Goal: Information Seeking & Learning: Learn about a topic

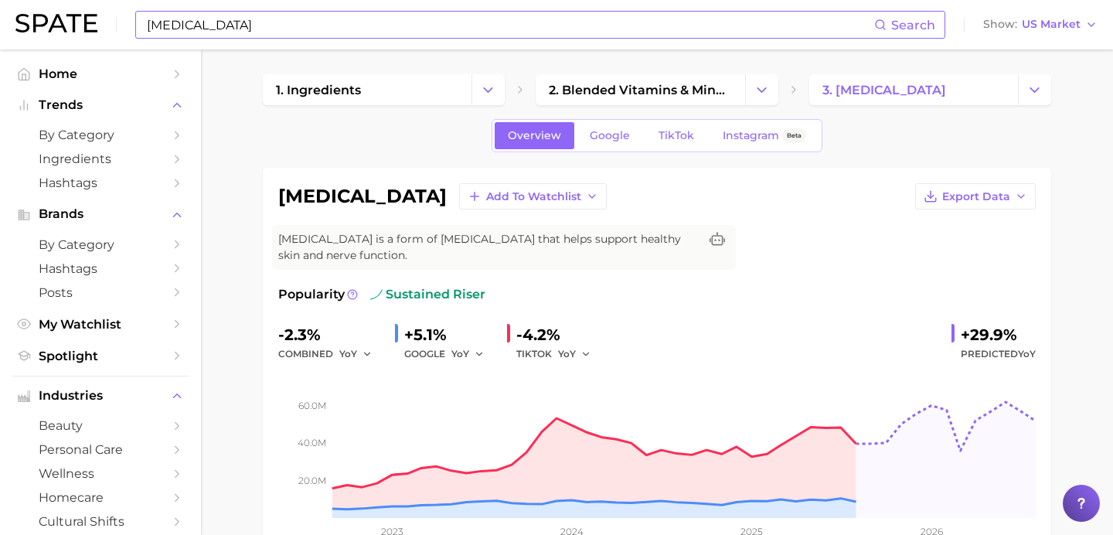
click at [281, 37] on input "[MEDICAL_DATA]" at bounding box center [509, 25] width 729 height 26
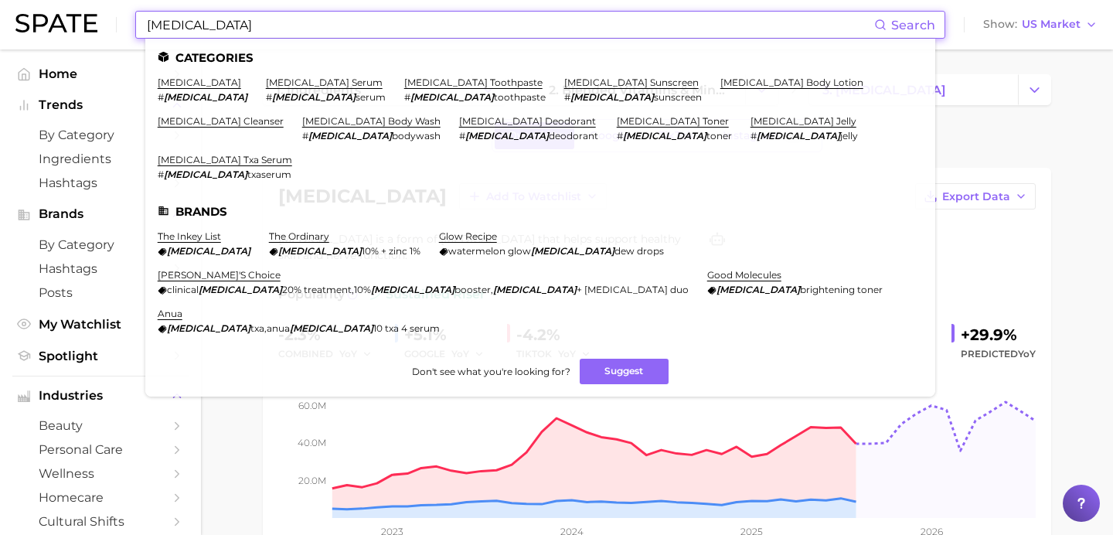
drag, startPoint x: 274, startPoint y: 28, endPoint x: 138, endPoint y: 26, distance: 136.8
click at [138, 26] on div "[MEDICAL_DATA] Search Categories [MEDICAL_DATA] # [MEDICAL_DATA] [MEDICAL_DATA]…" at bounding box center [540, 25] width 810 height 28
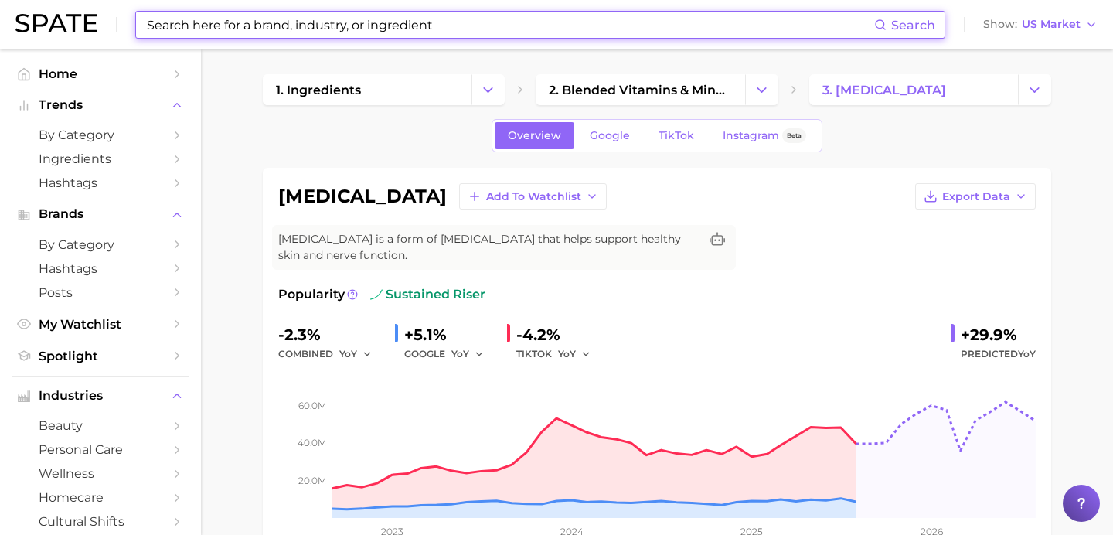
paste input "etox"
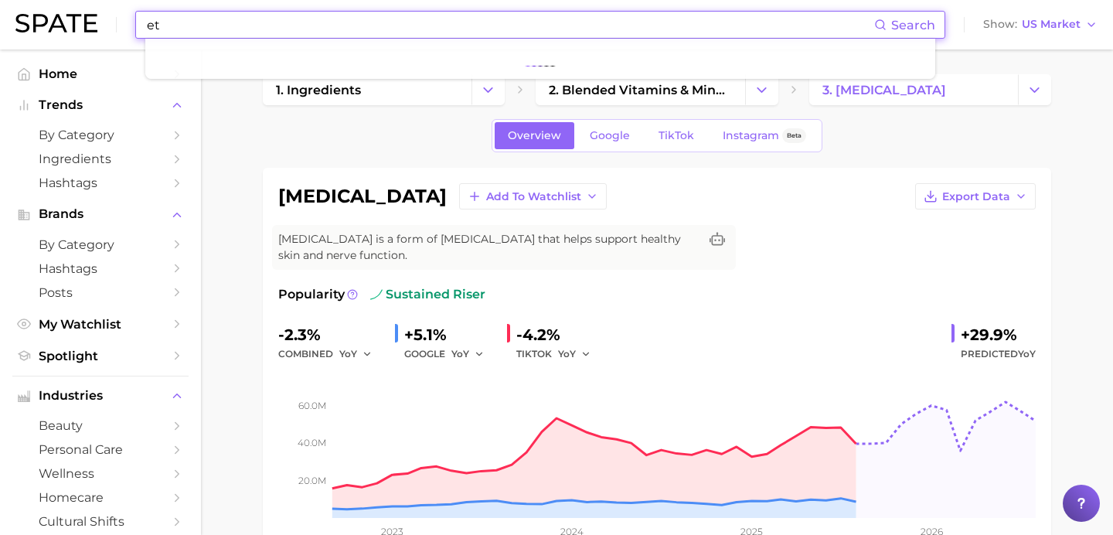
type input "e"
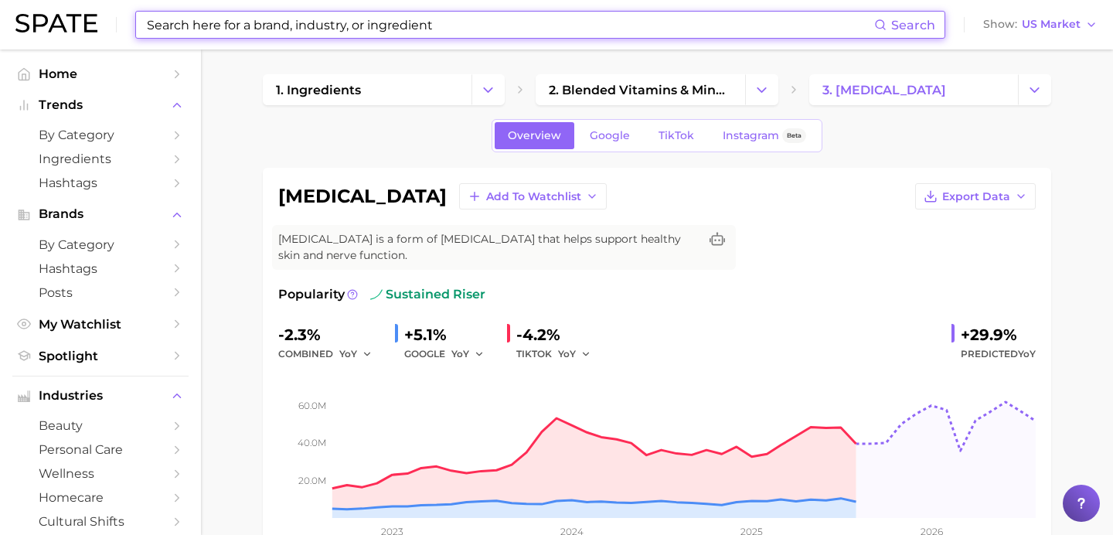
paste input "etox"
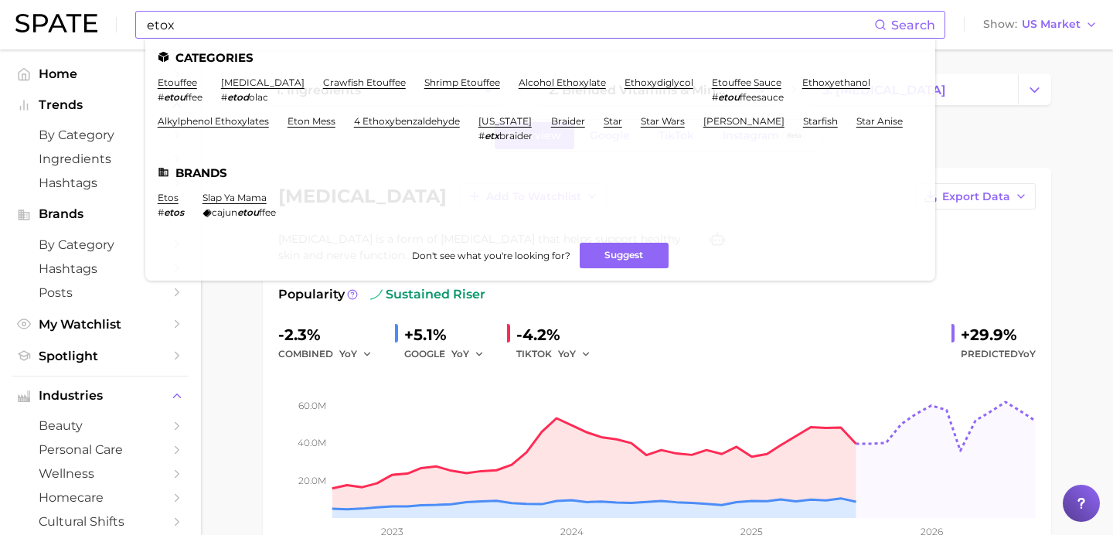
click at [143, 27] on div "etox Search Categories etouffee # etou ffee [MEDICAL_DATA] # etod olac crawfish…" at bounding box center [540, 25] width 810 height 28
click at [146, 25] on input "etox" at bounding box center [509, 25] width 729 height 26
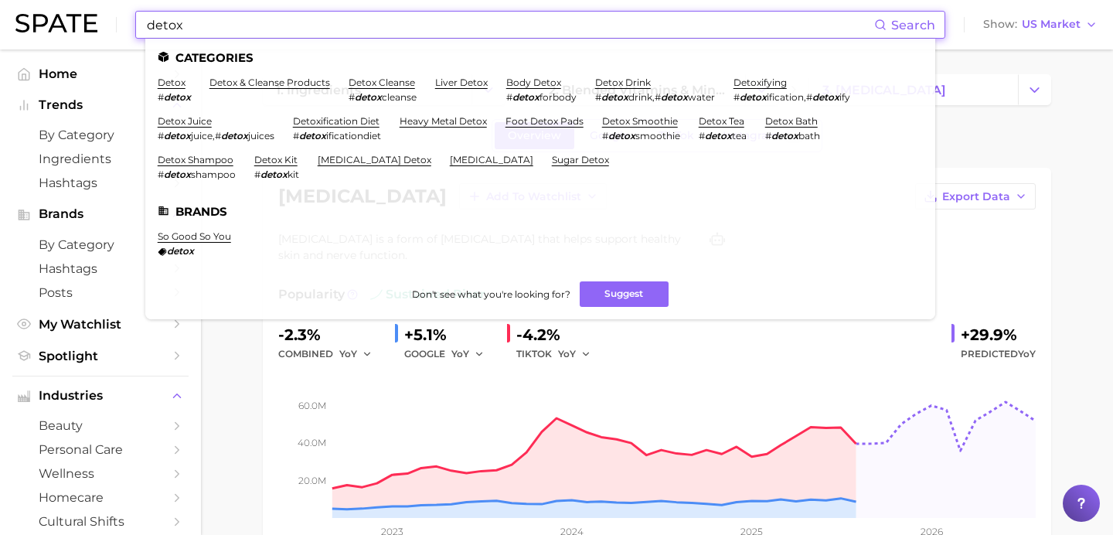
click at [200, 26] on input "detox" at bounding box center [509, 25] width 729 height 26
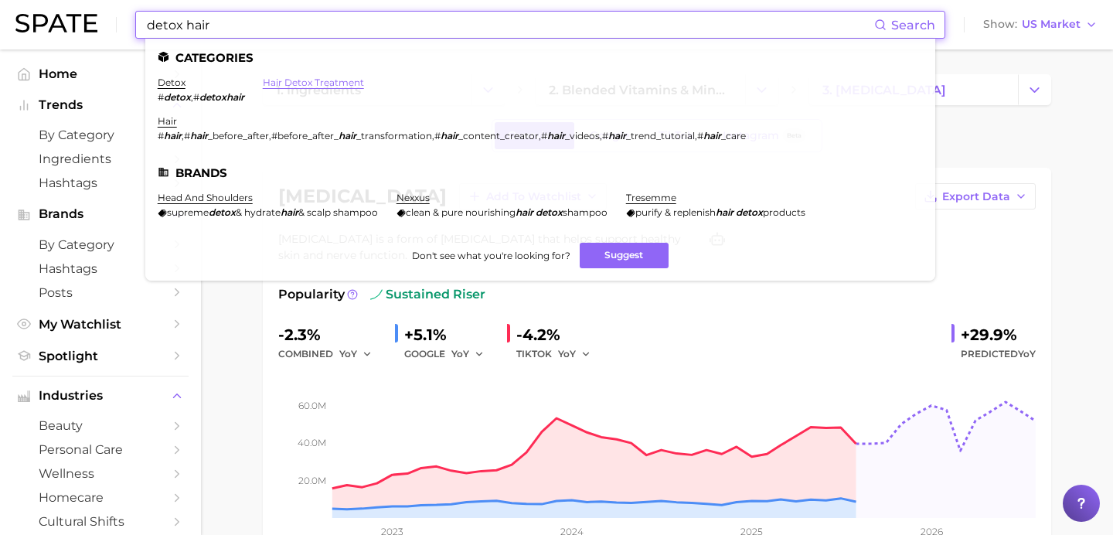
type input "detox hair"
click at [294, 87] on link "hair detox treatment" at bounding box center [313, 82] width 101 height 12
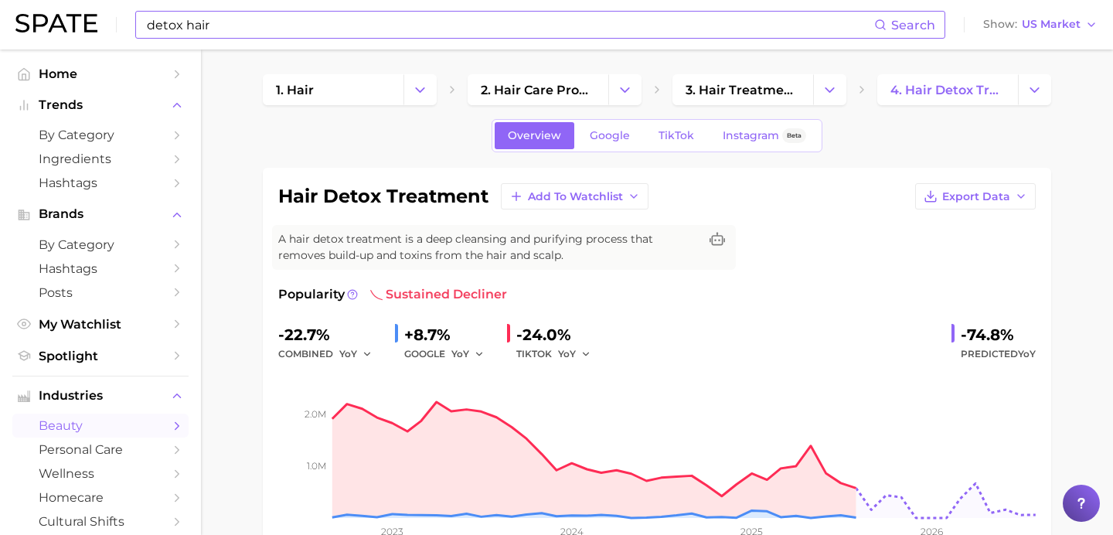
click at [257, 30] on input "detox hair" at bounding box center [509, 25] width 729 height 26
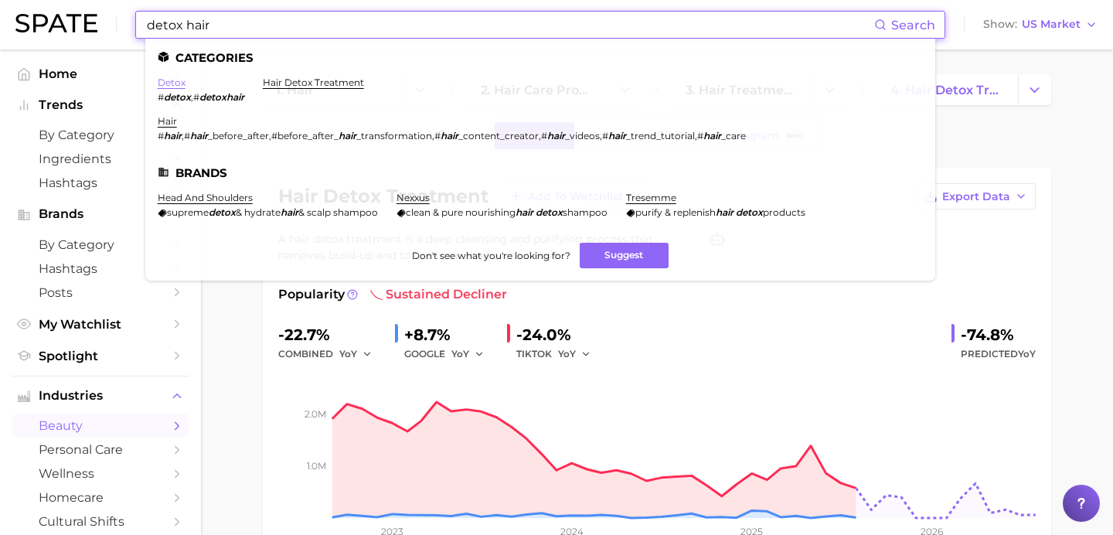
click at [175, 83] on link "detox" at bounding box center [172, 82] width 28 height 12
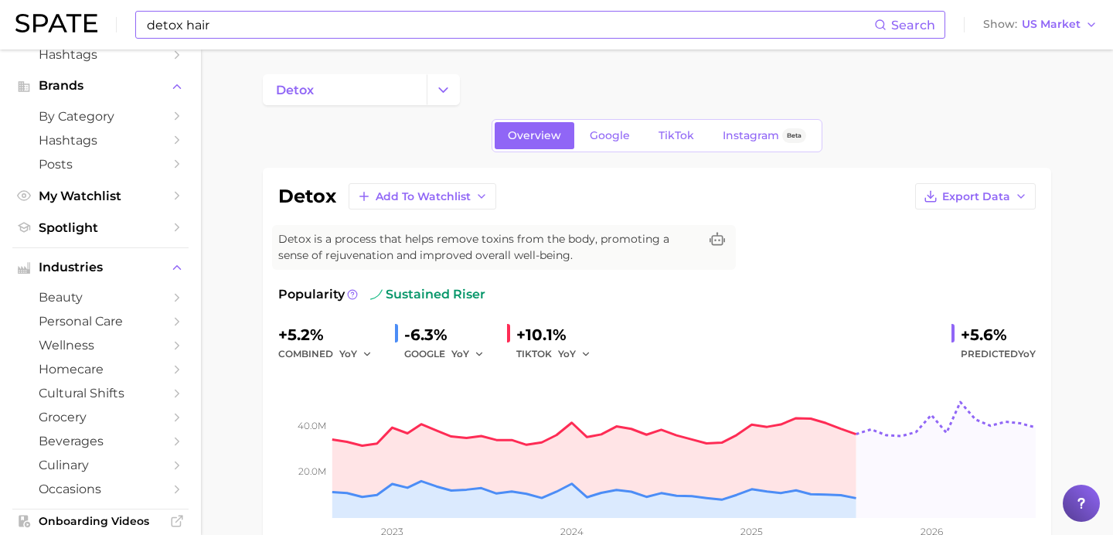
click at [242, 19] on input "detox hair" at bounding box center [509, 25] width 729 height 26
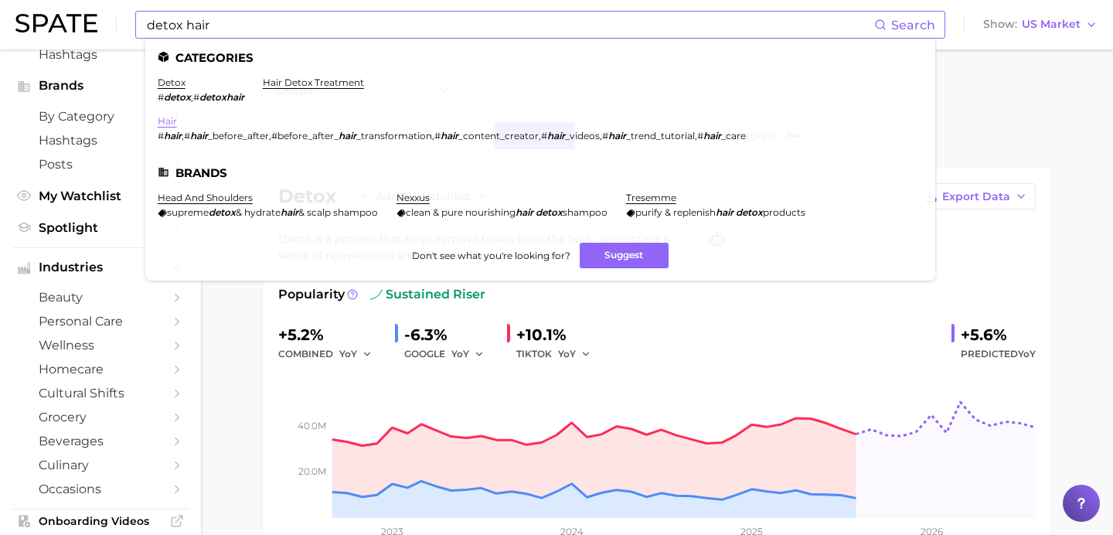
click at [168, 117] on link "hair" at bounding box center [167, 121] width 19 height 12
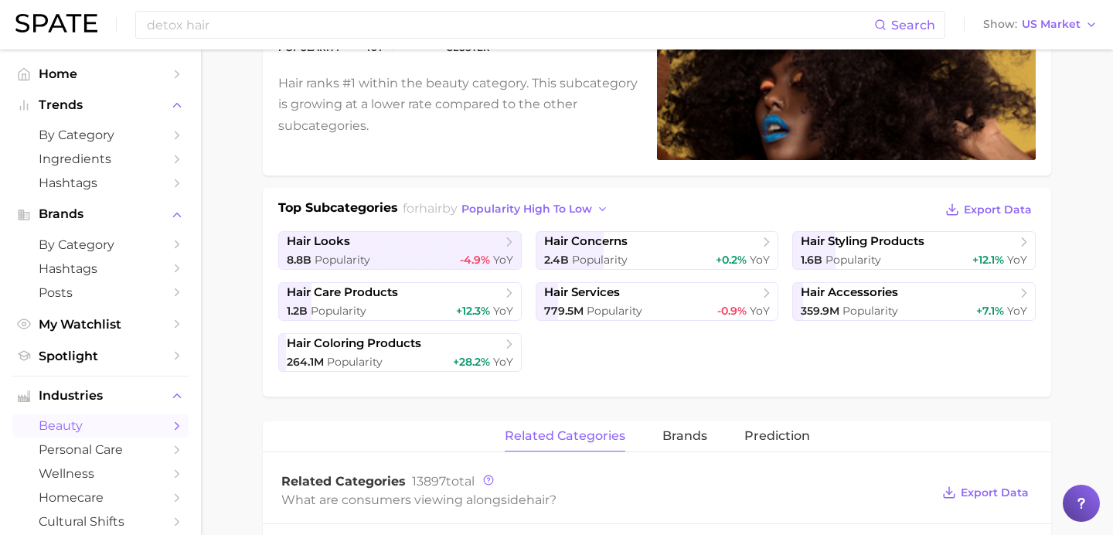
scroll to position [221, 0]
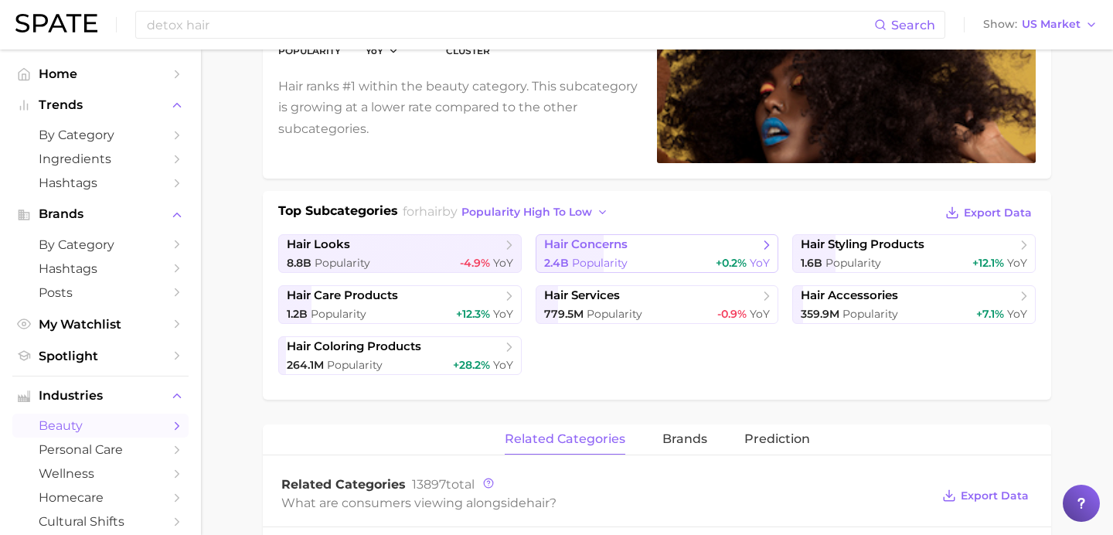
click at [677, 256] on div "2.4b Popularity +0.2% YoY" at bounding box center [657, 263] width 226 height 15
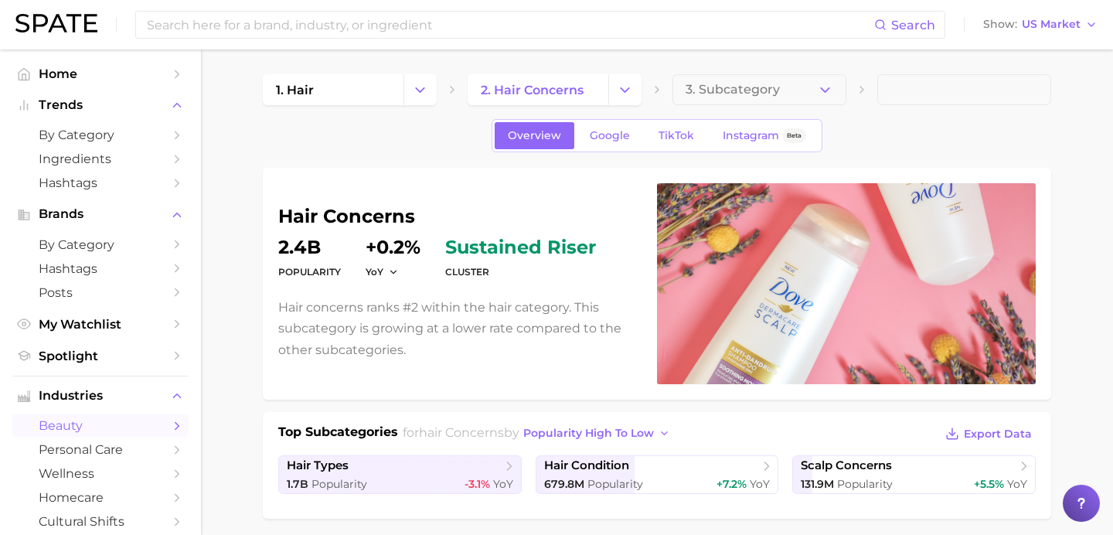
type input "detox hair"
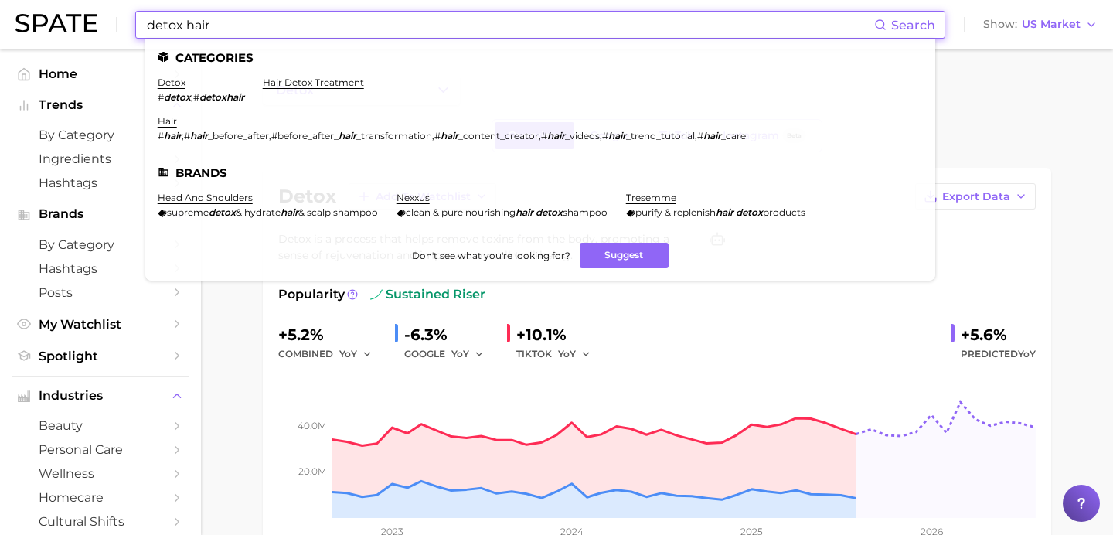
click at [364, 32] on input "detox hair" at bounding box center [509, 25] width 729 height 26
drag, startPoint x: 364, startPoint y: 32, endPoint x: 133, endPoint y: 30, distance: 231.0
click at [133, 30] on div "detox hair Search Categories detox # detox , # detoxhair hair detox treatment h…" at bounding box center [556, 24] width 1082 height 49
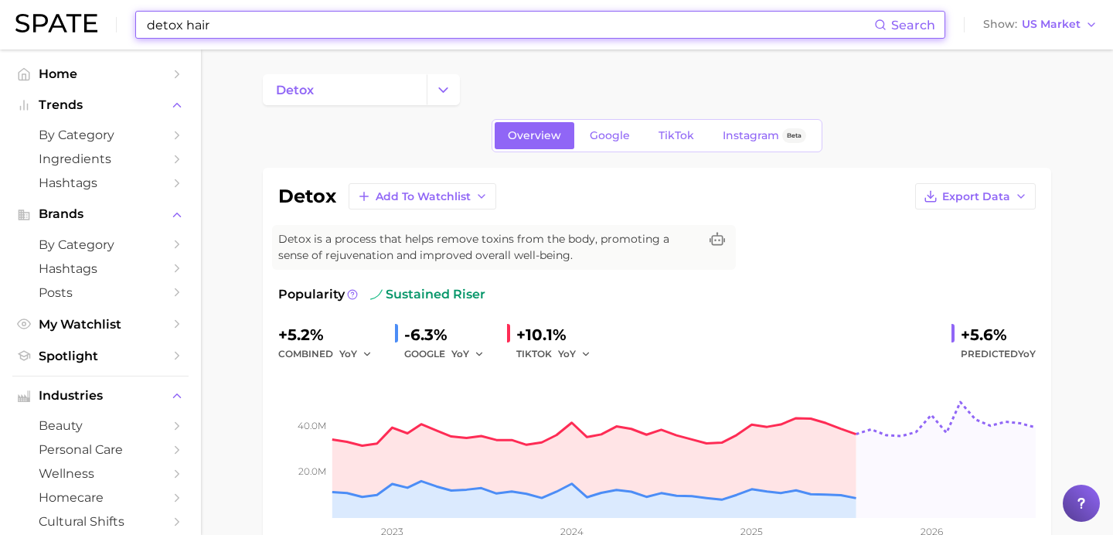
paste input "microbiome"
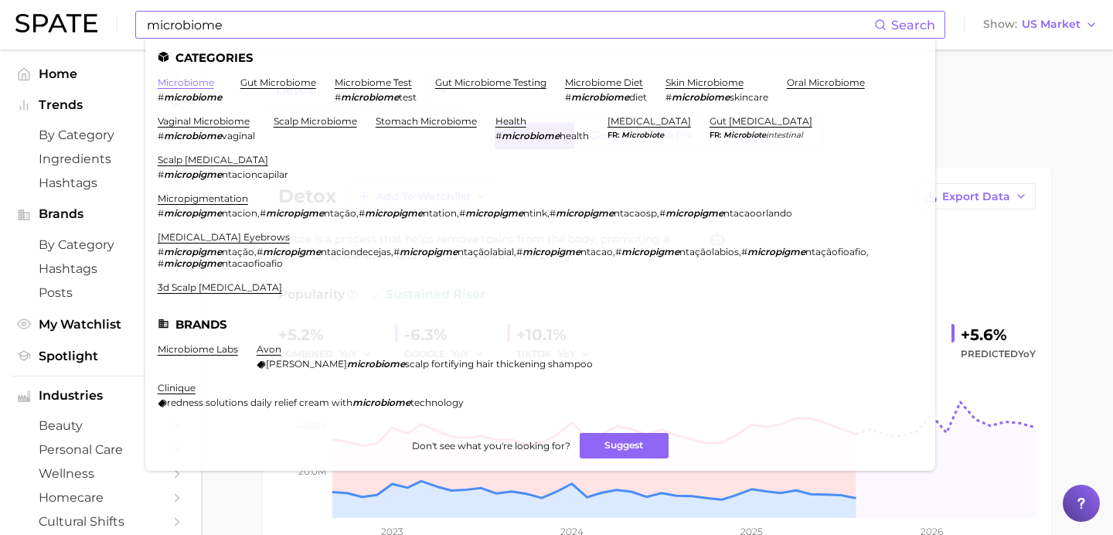
click at [172, 80] on link "microbiome" at bounding box center [186, 82] width 56 height 12
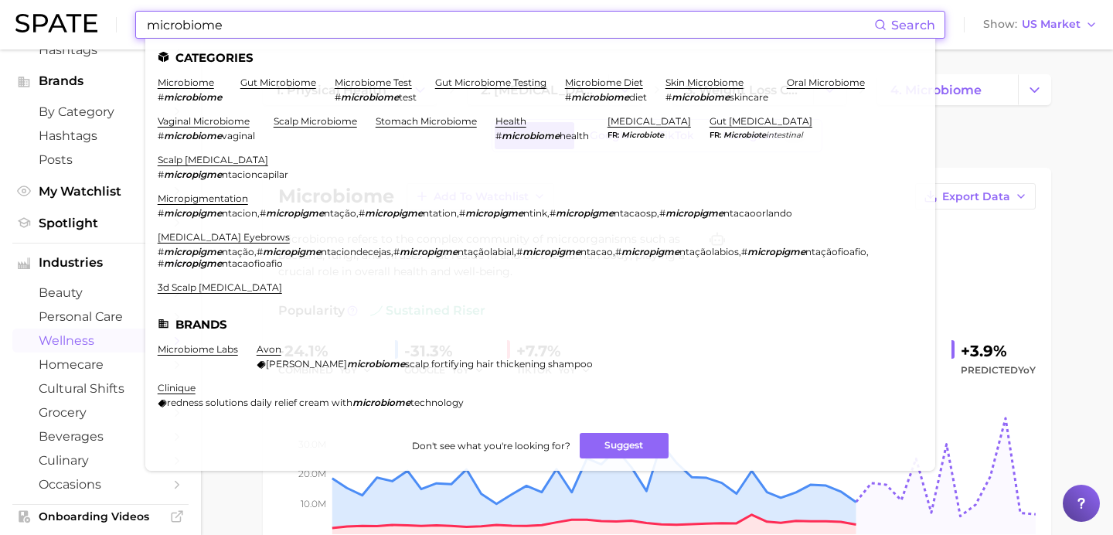
click at [286, 22] on input "microbiome" at bounding box center [509, 25] width 729 height 26
drag, startPoint x: 286, startPoint y: 22, endPoint x: 150, endPoint y: 21, distance: 136.0
click at [150, 22] on input "microbiome" at bounding box center [509, 25] width 729 height 26
paste input "Hair Growth"
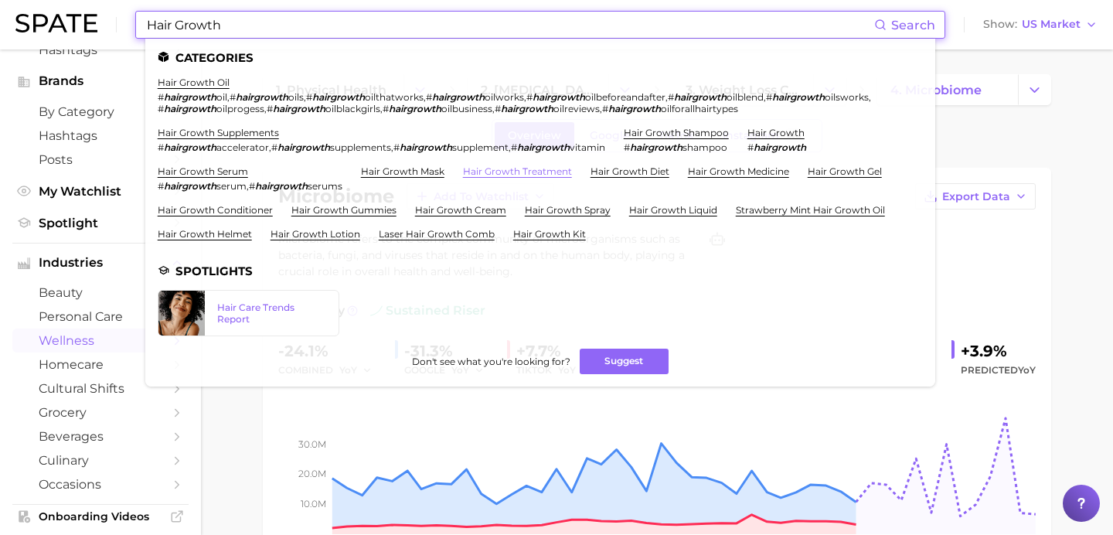
click at [539, 165] on link "hair growth treatment" at bounding box center [517, 171] width 109 height 12
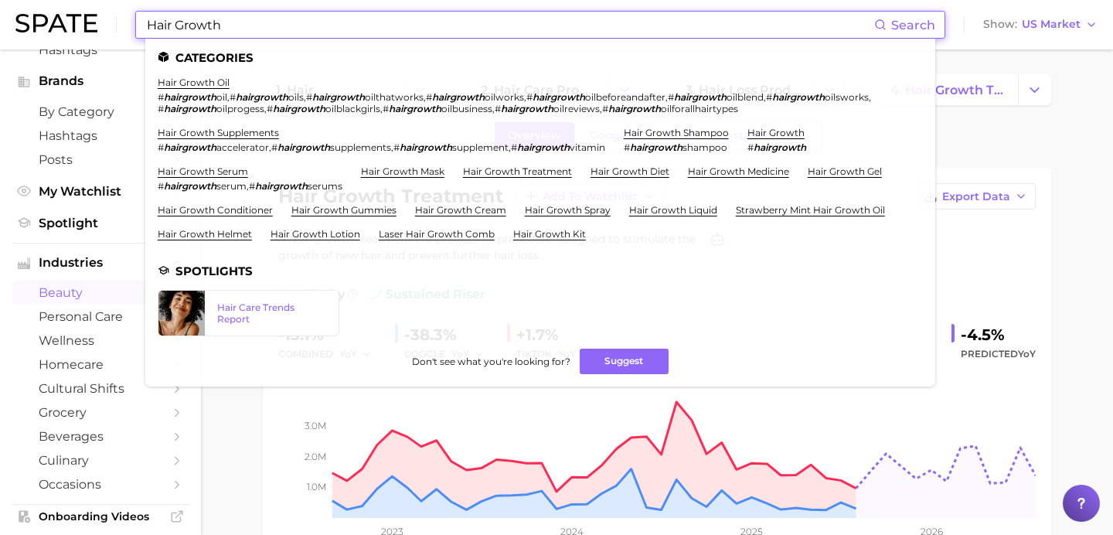
click at [269, 14] on input "Hair Growth" at bounding box center [509, 25] width 729 height 26
click at [214, 85] on link "hair growth oil" at bounding box center [194, 82] width 72 height 12
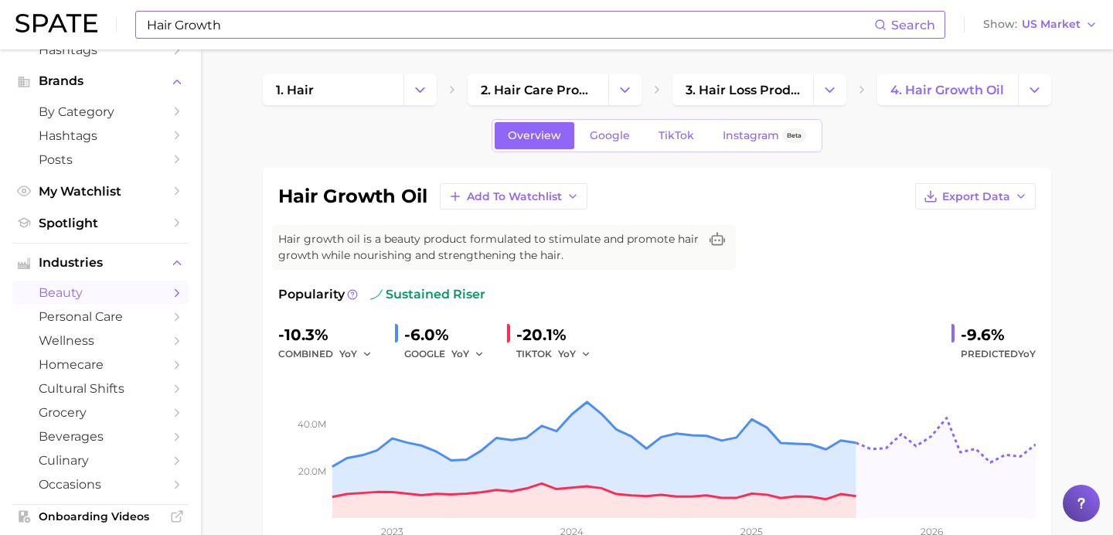
click at [268, 23] on input "Hair Growth" at bounding box center [509, 25] width 729 height 26
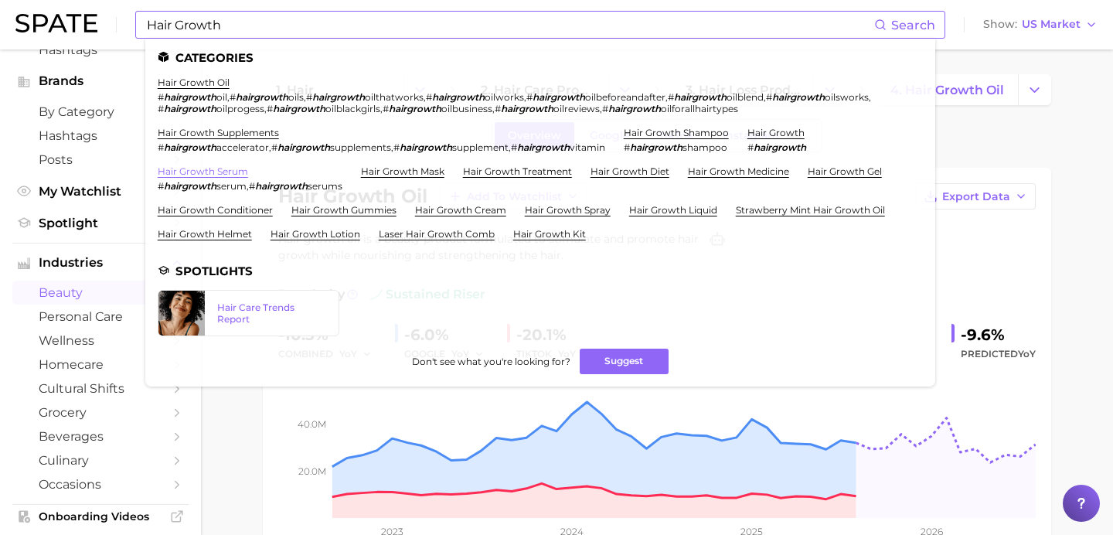
click at [240, 165] on link "hair growth serum" at bounding box center [203, 171] width 90 height 12
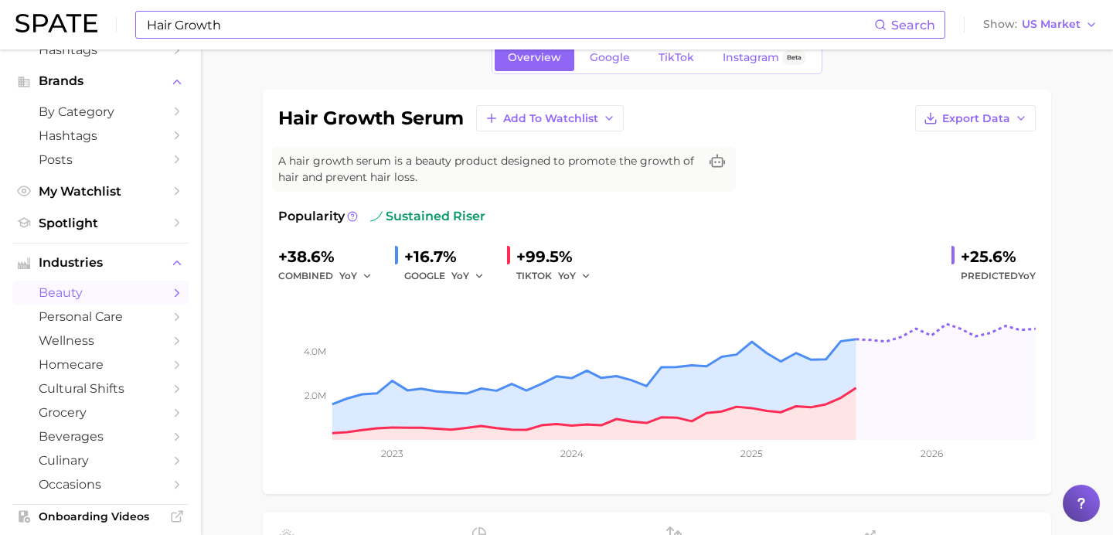
scroll to position [72, 0]
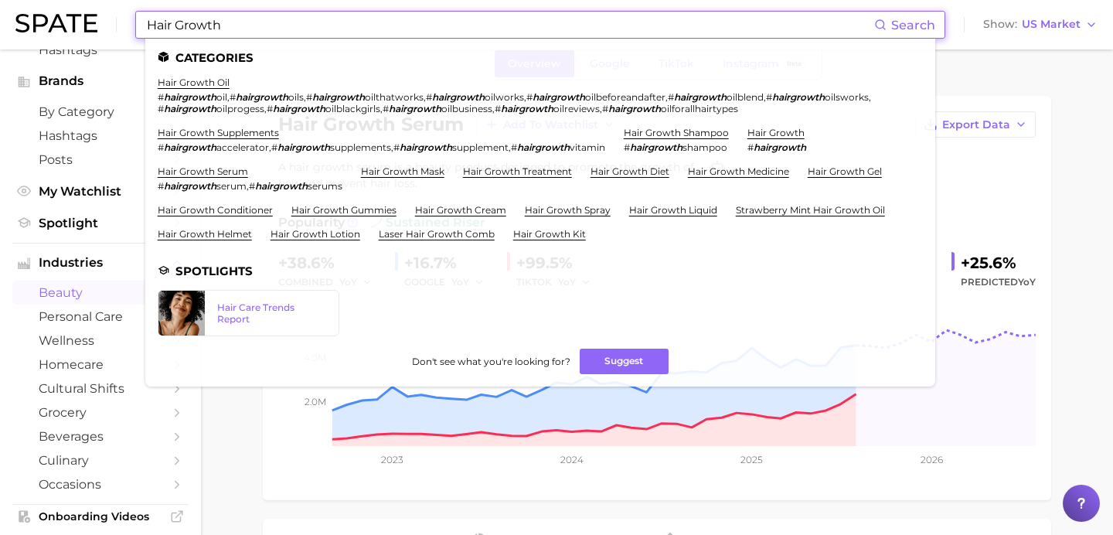
drag, startPoint x: 307, startPoint y: 30, endPoint x: 126, endPoint y: 29, distance: 180.8
click at [126, 29] on div "Hair Growth Search Categories hair growth oil # hairgrowth oil , # hairgrowth o…" at bounding box center [556, 24] width 1082 height 49
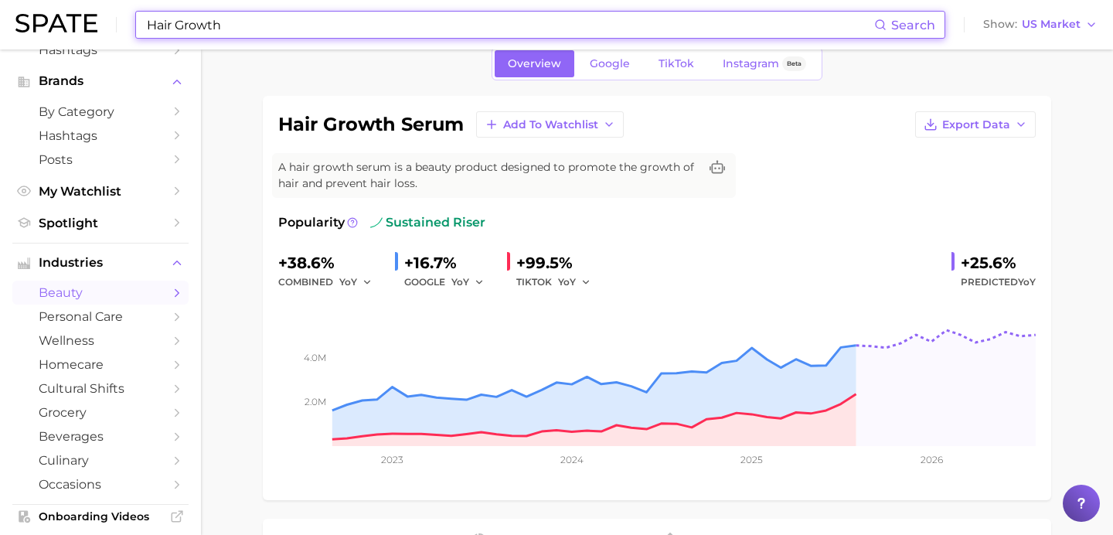
paste input "Scalp-care"
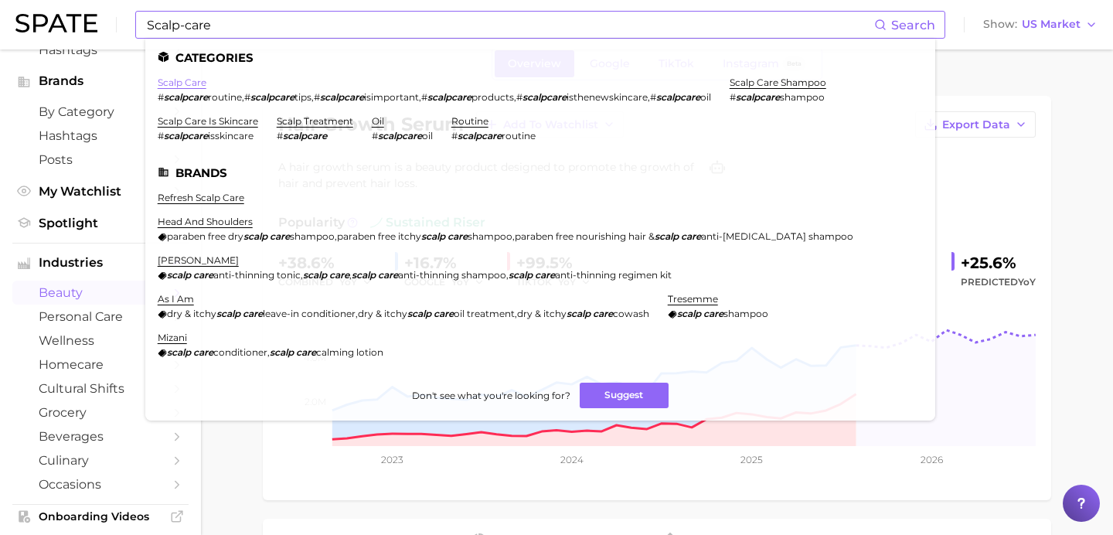
click at [175, 82] on link "scalp care" at bounding box center [182, 82] width 49 height 12
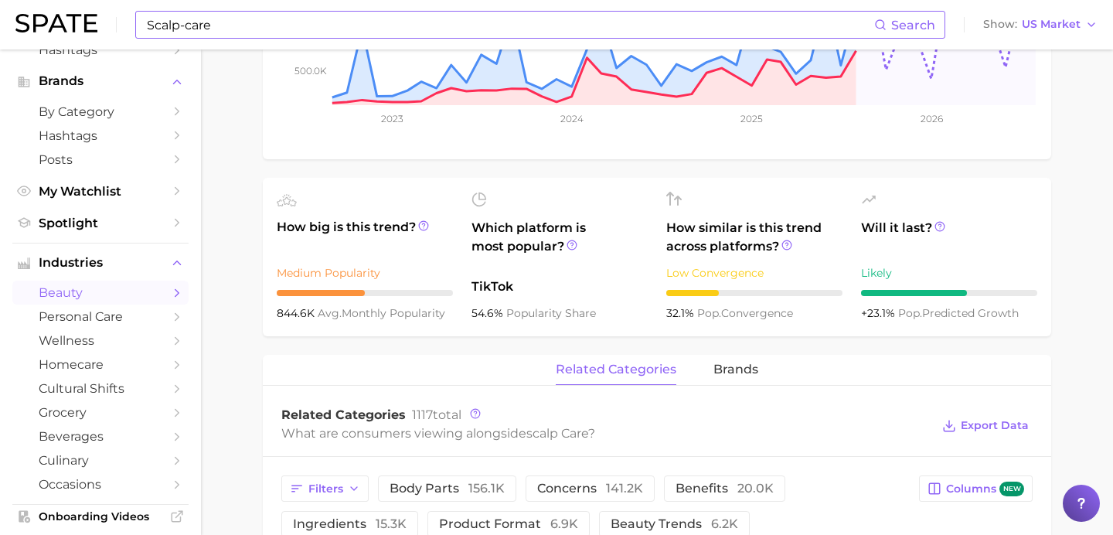
scroll to position [430, 0]
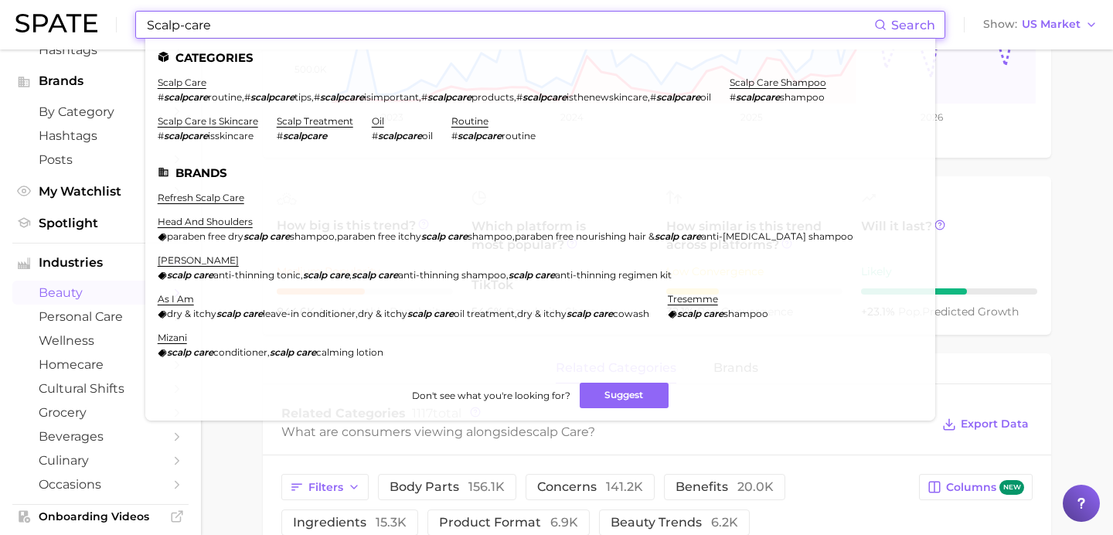
drag, startPoint x: 282, startPoint y: 25, endPoint x: 134, endPoint y: 24, distance: 148.3
click at [134, 24] on div "Scalp-care Search Categories scalp care # scalpcare routine , # scalpcare tips …" at bounding box center [556, 24] width 1082 height 49
paste input "amino acid"
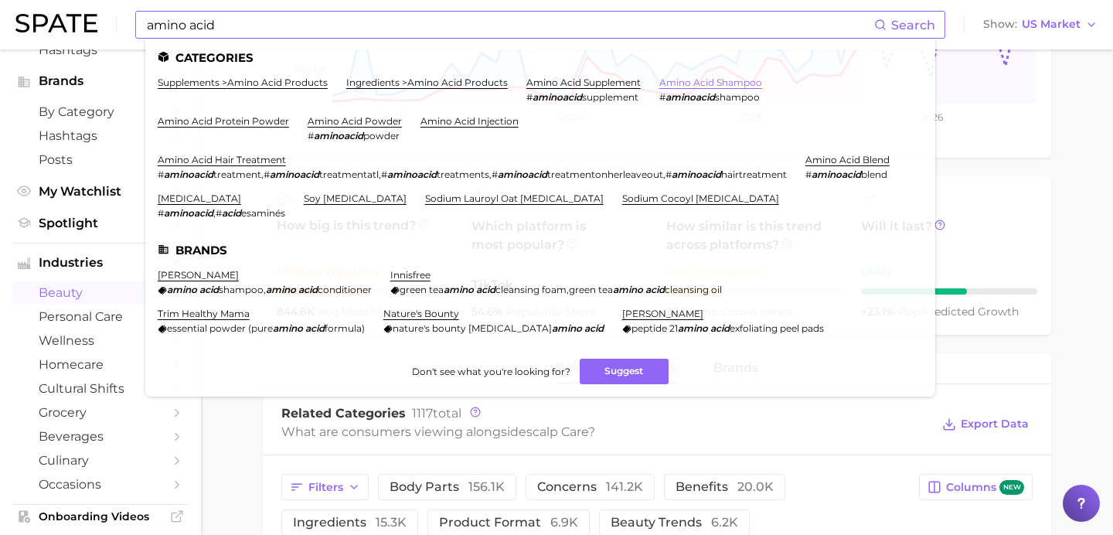
click at [698, 83] on link "amino acid shampoo" at bounding box center [710, 82] width 103 height 12
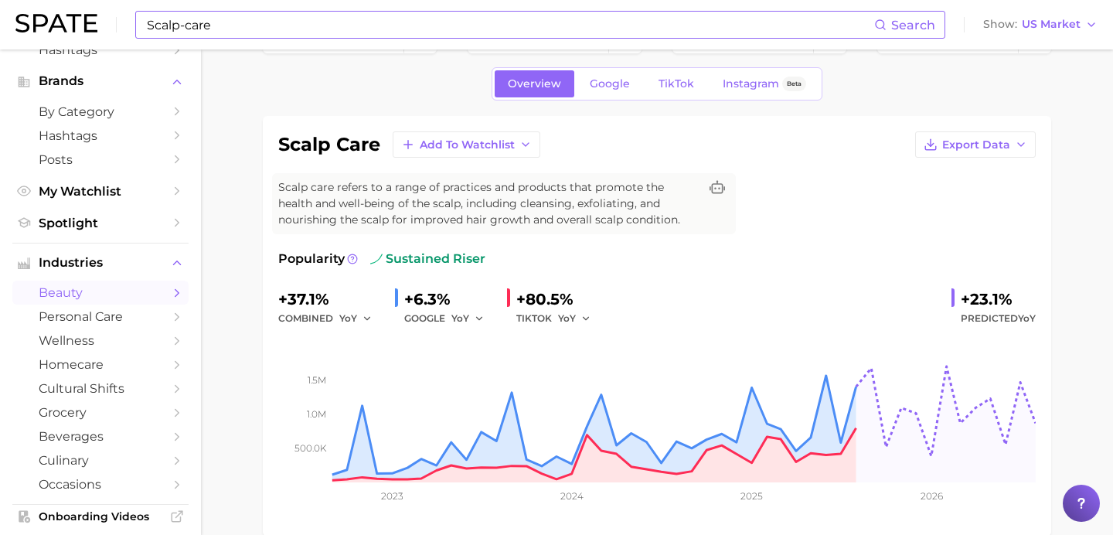
scroll to position [42, 0]
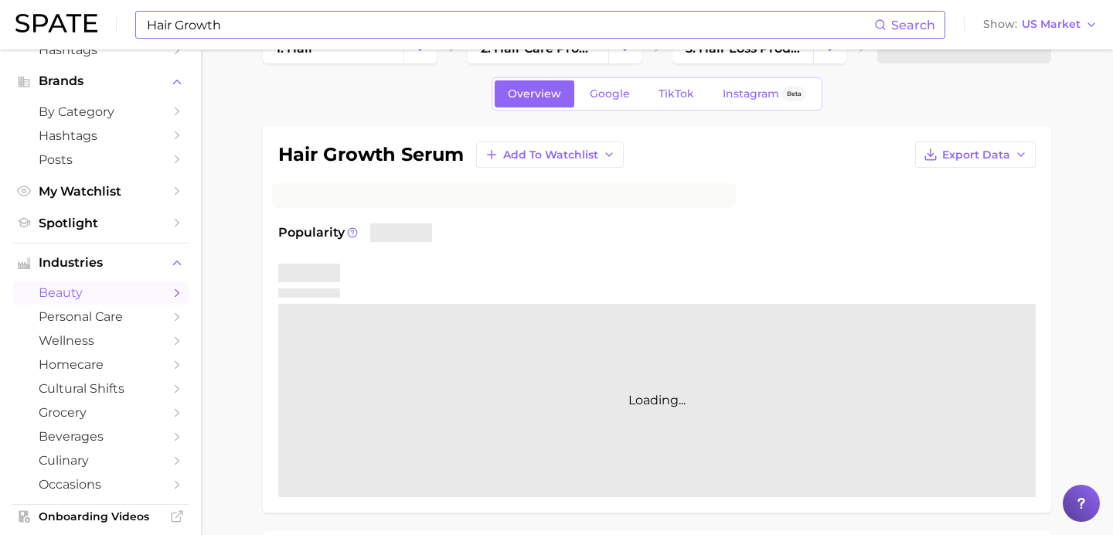
scroll to position [72, 0]
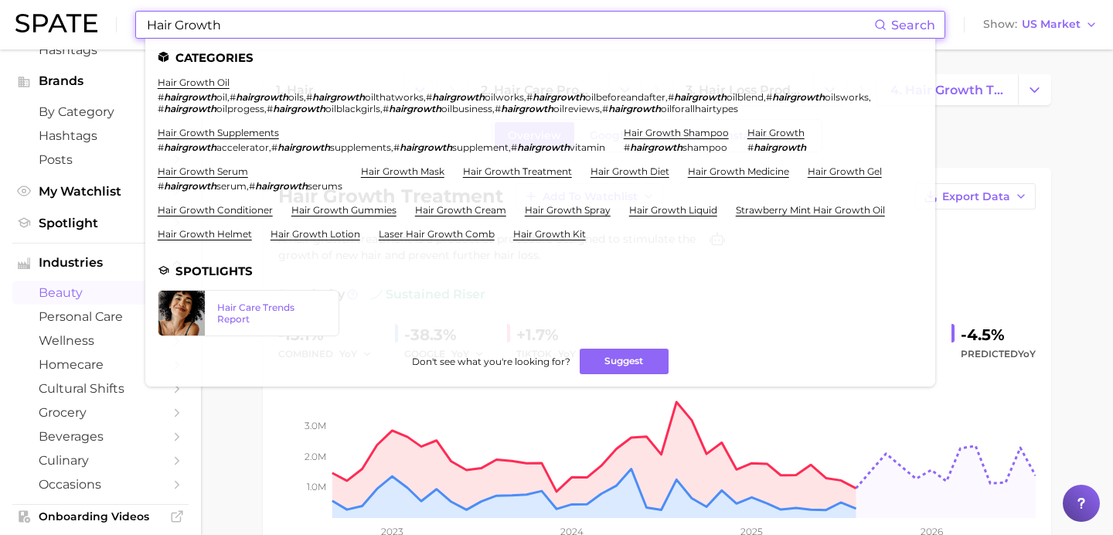
click at [251, 17] on input "Hair Growth" at bounding box center [509, 25] width 729 height 26
paste input "amino acid"
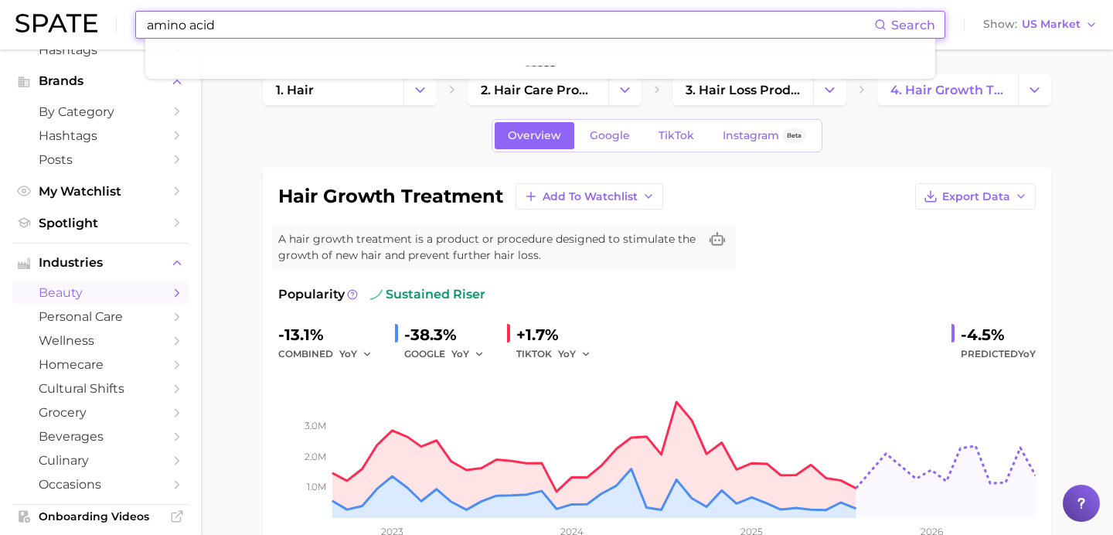
type input "amino acid"
click at [899, 25] on span "Search" at bounding box center [913, 25] width 44 height 15
click at [338, 25] on input "amino acid" at bounding box center [509, 25] width 729 height 26
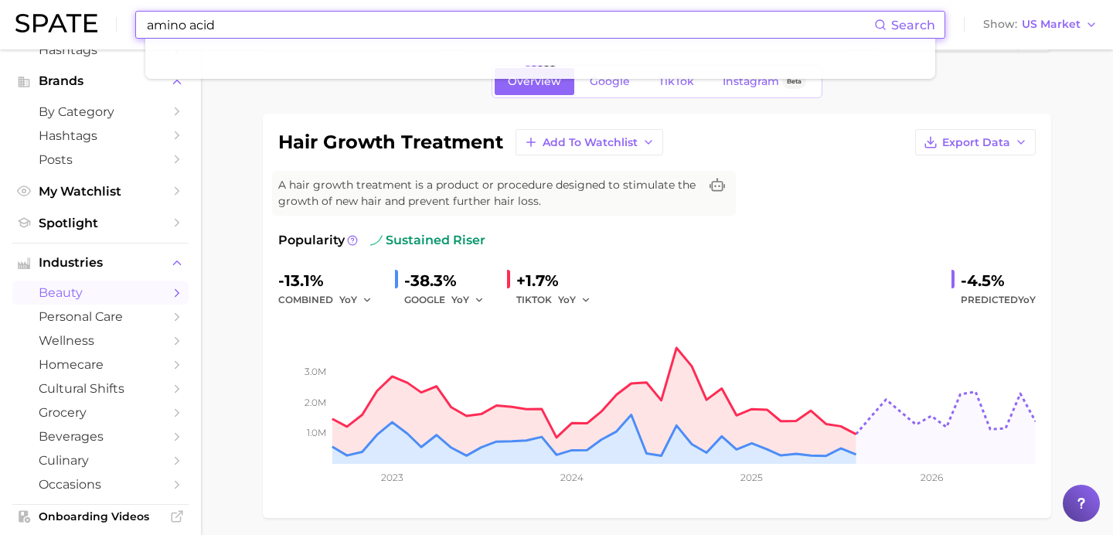
scroll to position [59, 0]
